Goal: Task Accomplishment & Management: Complete application form

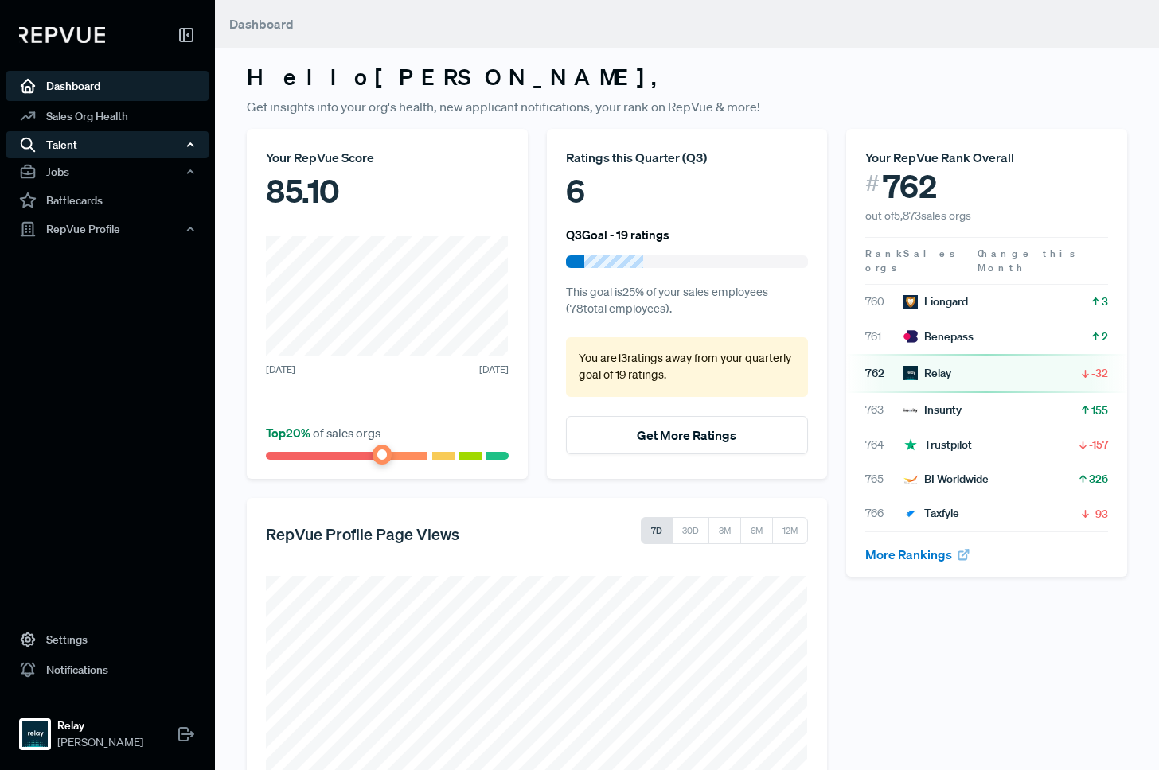
click at [105, 148] on div "Talent" at bounding box center [107, 144] width 202 height 27
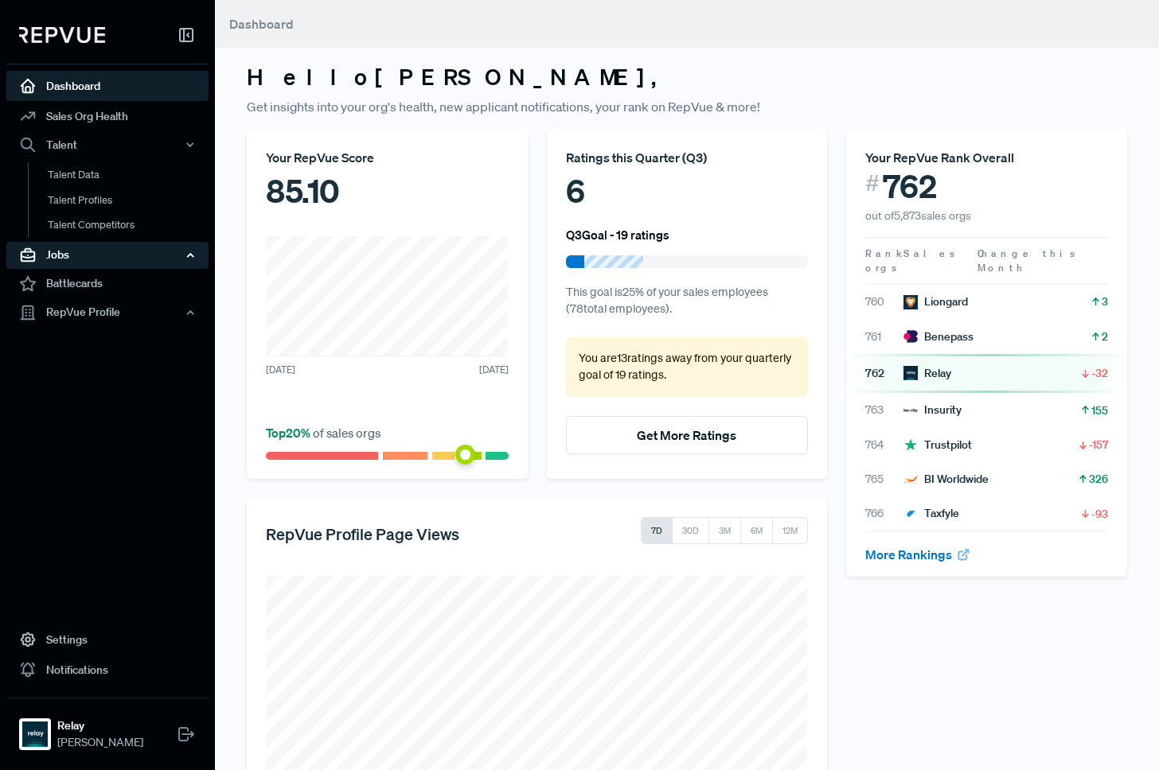
click at [103, 250] on div "Jobs" at bounding box center [107, 255] width 202 height 27
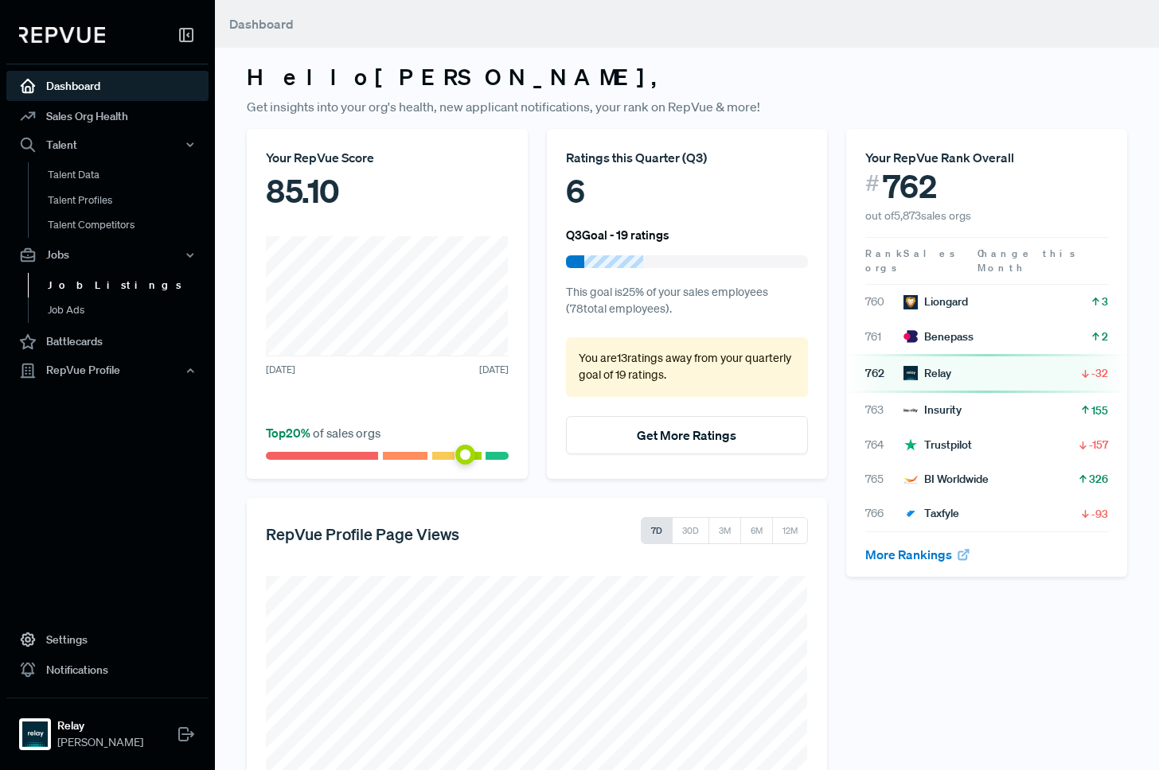
click at [84, 287] on link "Job Listings" at bounding box center [129, 285] width 202 height 25
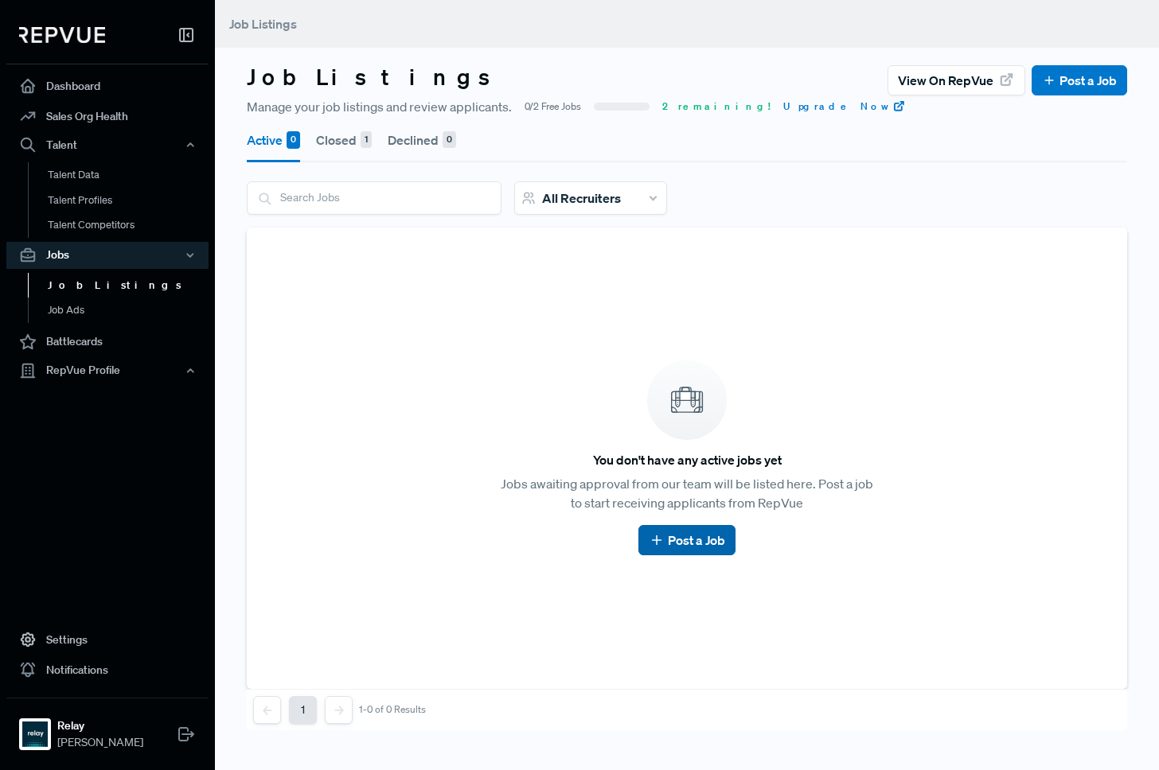
click at [685, 538] on link "Post a Job" at bounding box center [687, 540] width 76 height 19
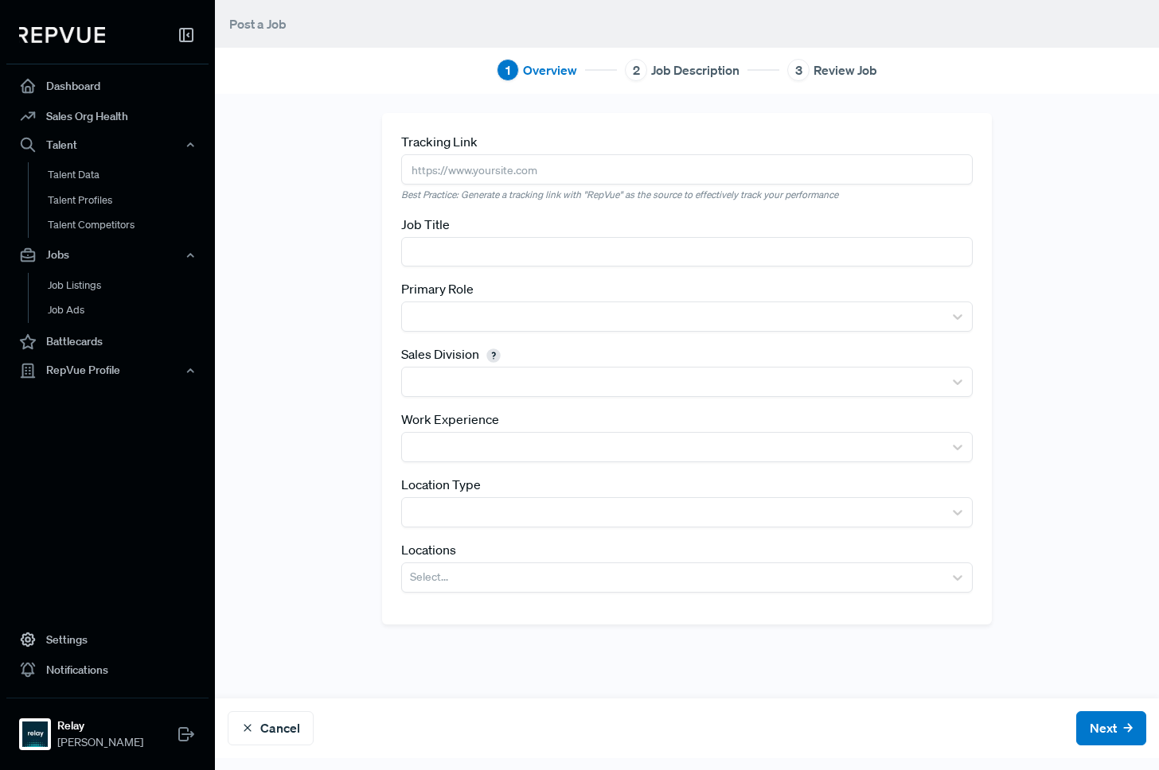
click at [506, 171] on input "text" at bounding box center [687, 168] width 572 height 29
